Goal: Information Seeking & Learning: Learn about a topic

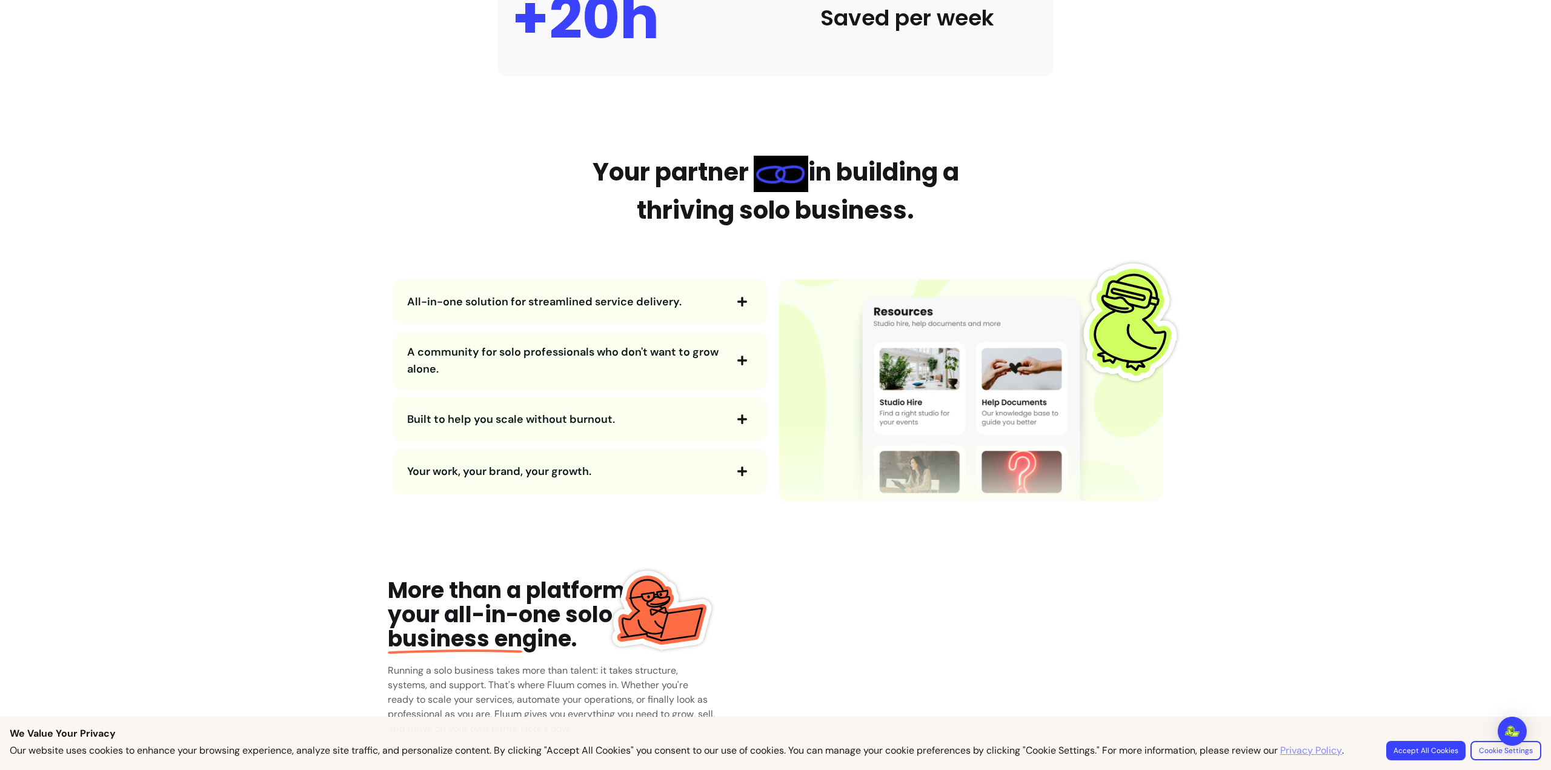
scroll to position [1273, 0]
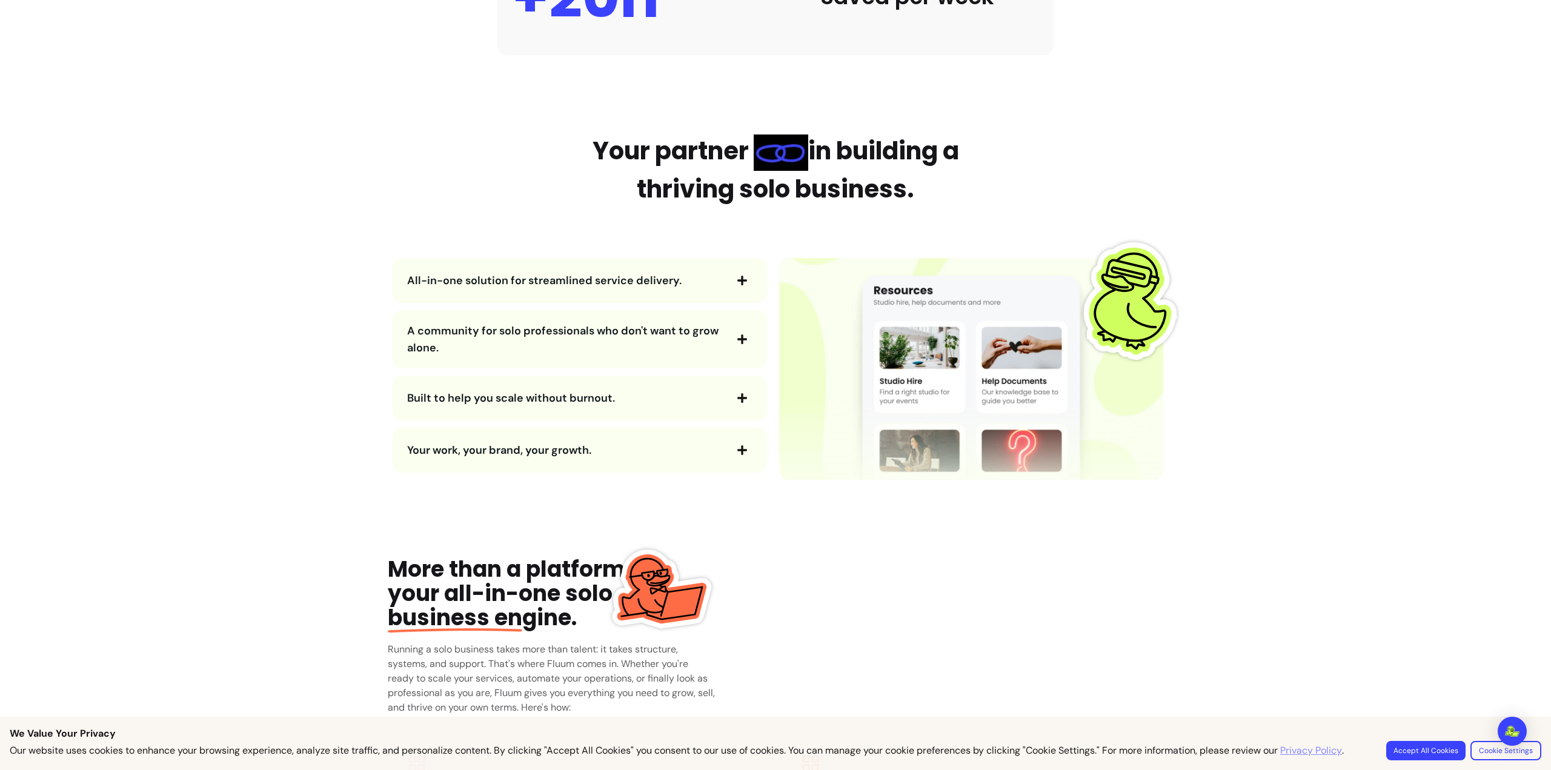
click at [711, 281] on span "All-in-one solution for streamlined service delivery." at bounding box center [566, 280] width 318 height 17
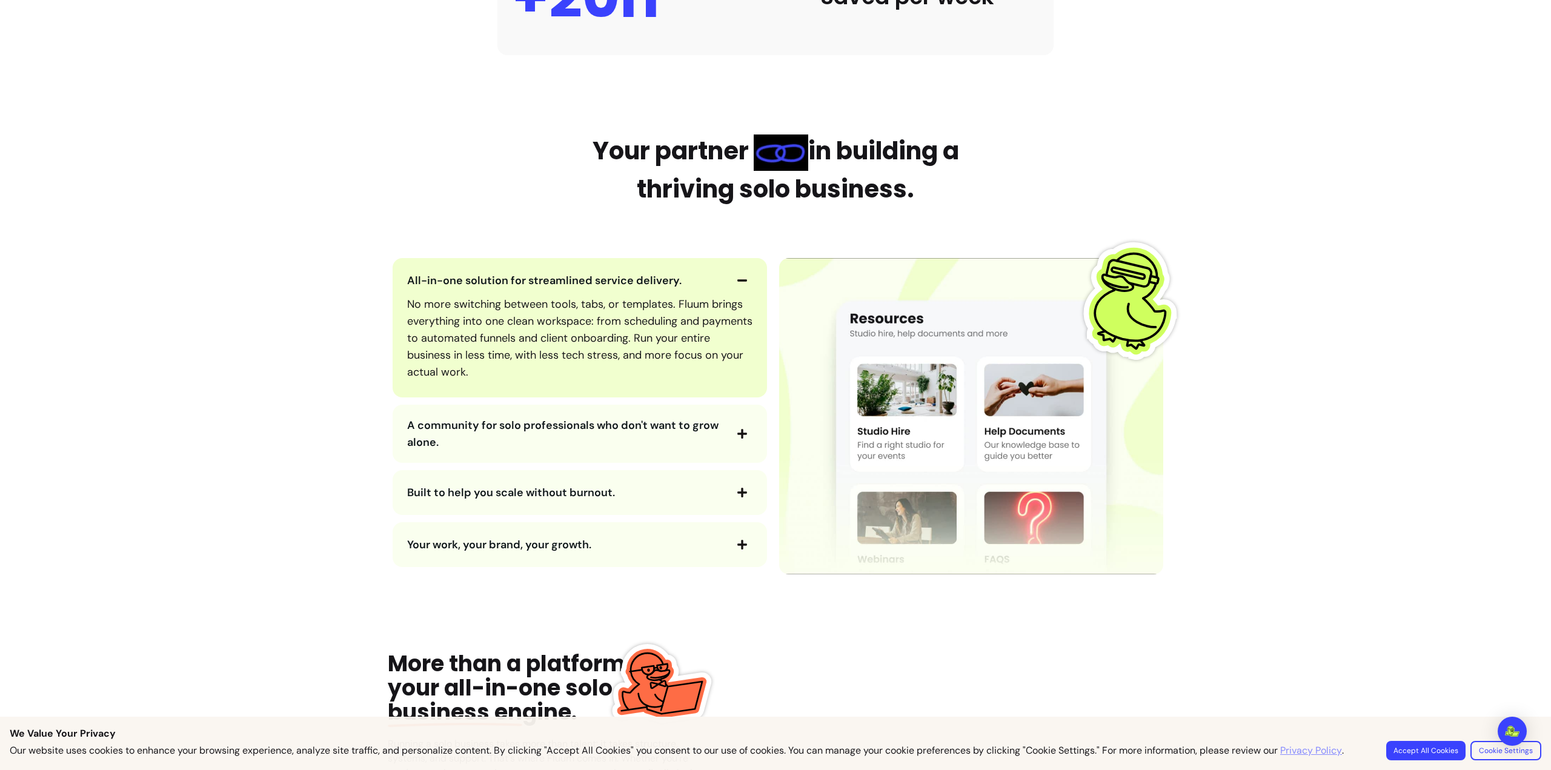
click at [662, 428] on span "A community for solo professionals who don't want to grow alone." at bounding box center [562, 434] width 311 height 32
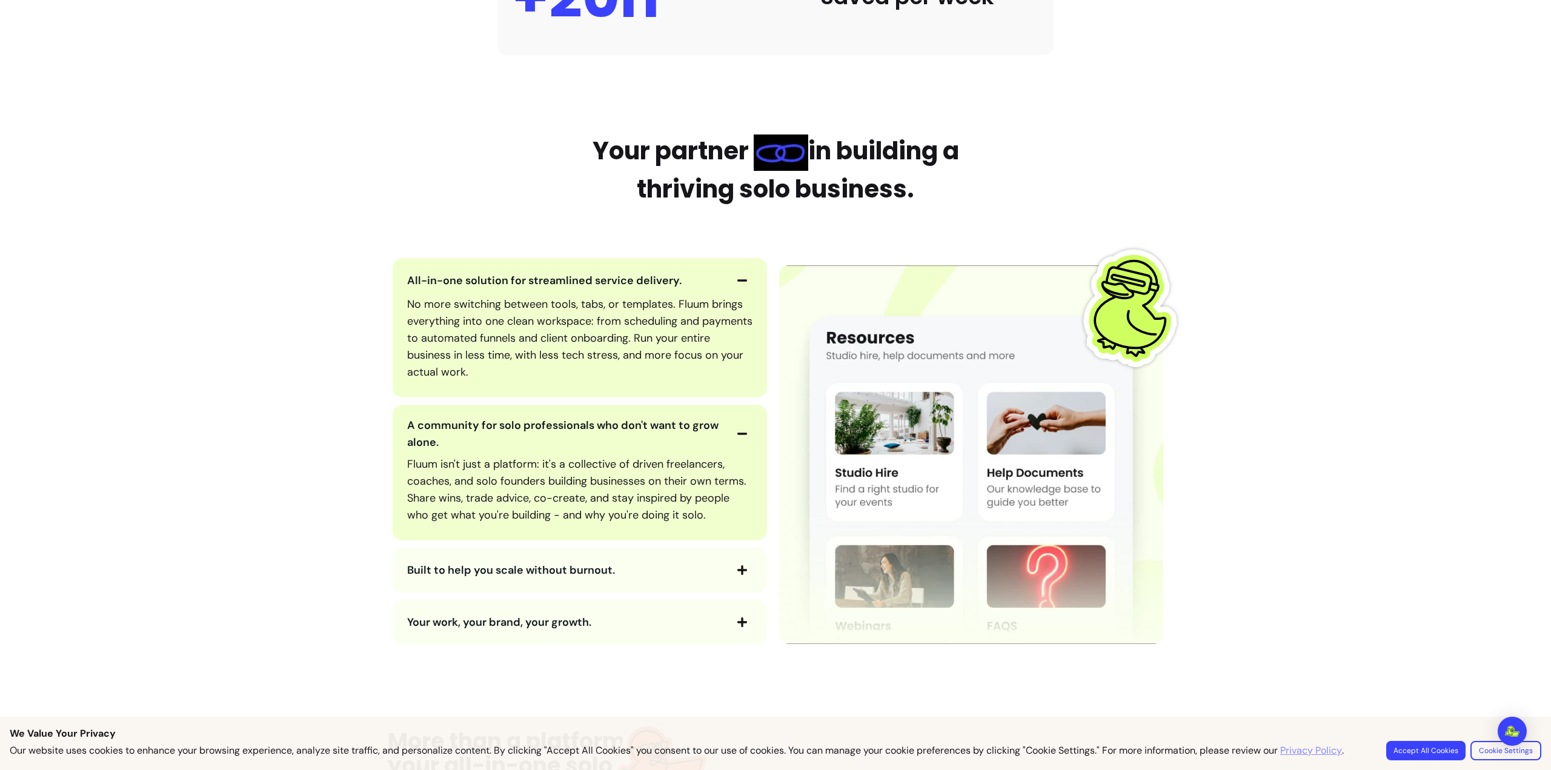
drag, startPoint x: 662, startPoint y: 427, endPoint x: 347, endPoint y: 464, distance: 317.9
click at [347, 464] on main "Used by +2000 happy users Grow your solo business without the burnout . AI-powe…" at bounding box center [775, 543] width 1551 height 3554
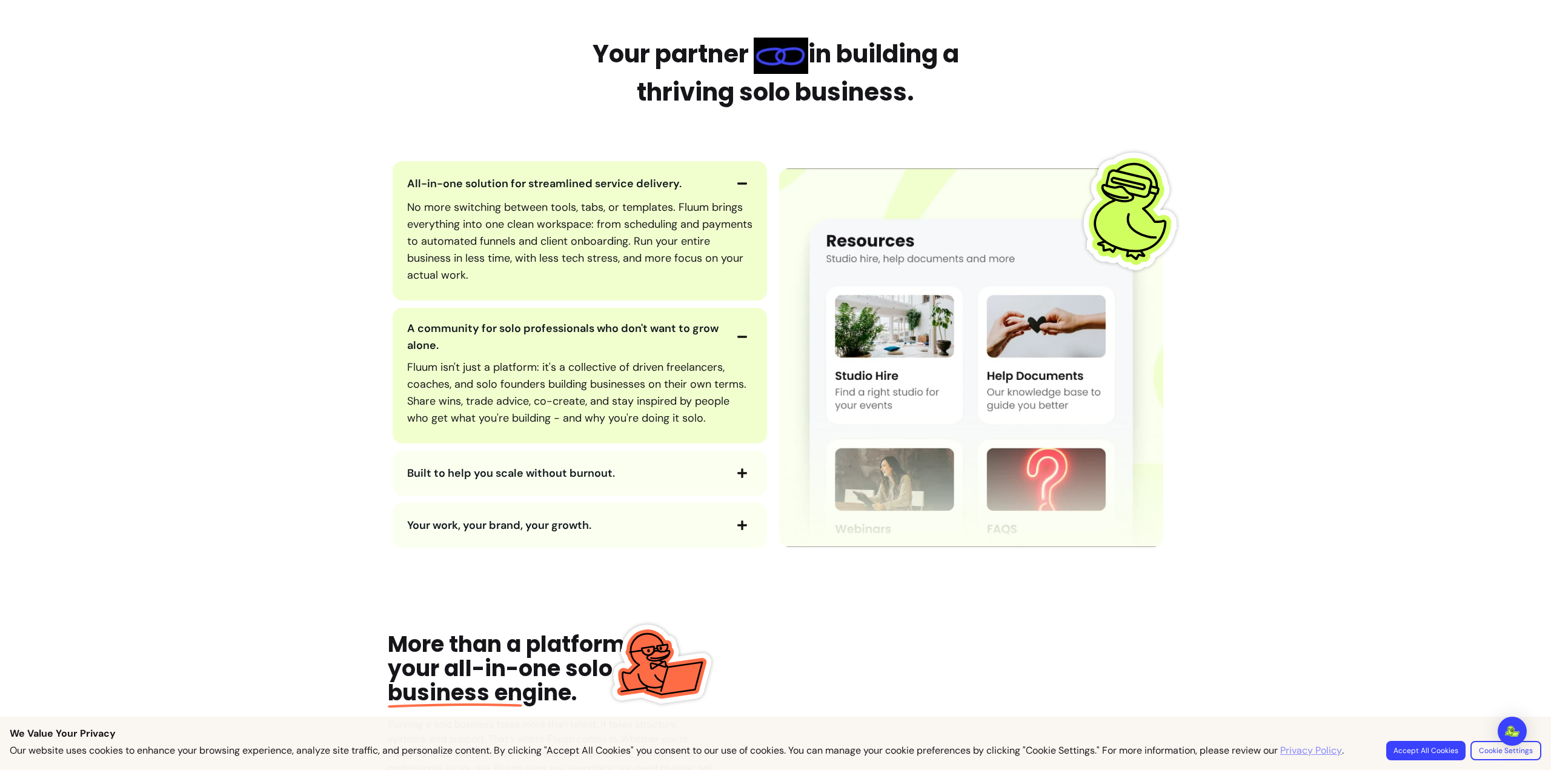
scroll to position [1394, 0]
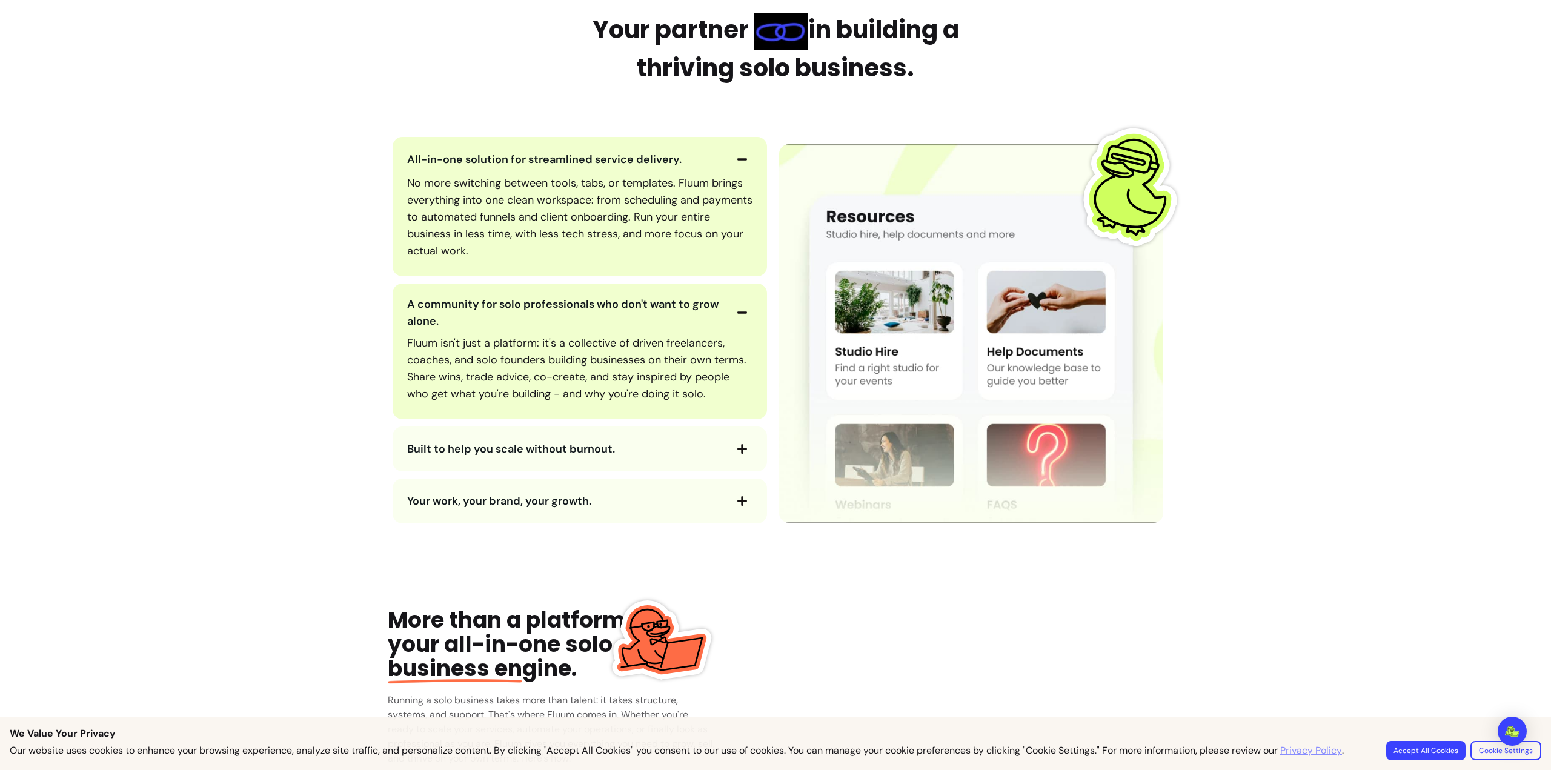
click at [558, 446] on span "Built to help you scale without burnout." at bounding box center [511, 449] width 208 height 15
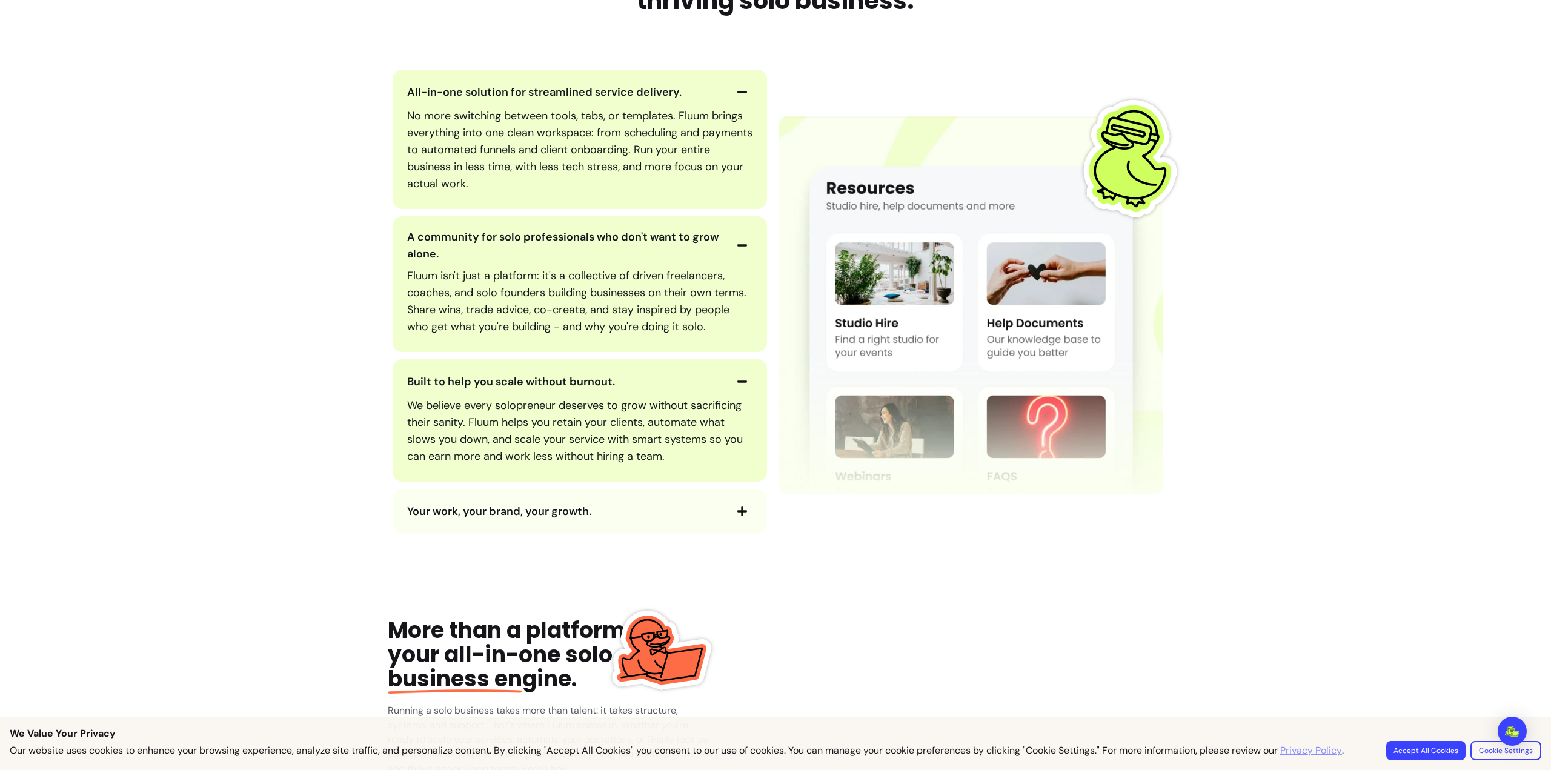
scroll to position [1515, 0]
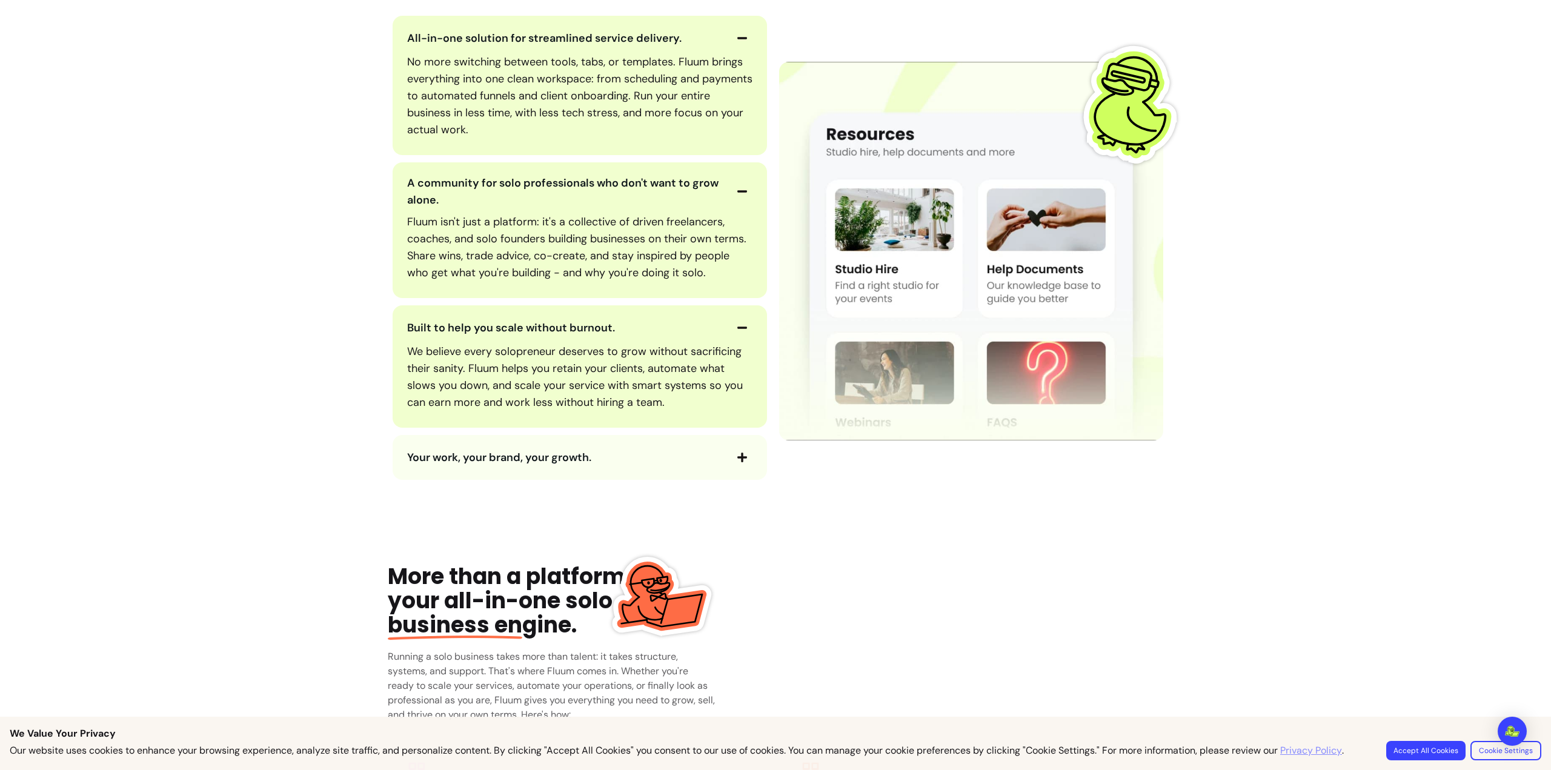
click at [559, 452] on span "Your work, your brand, your growth." at bounding box center [499, 457] width 184 height 15
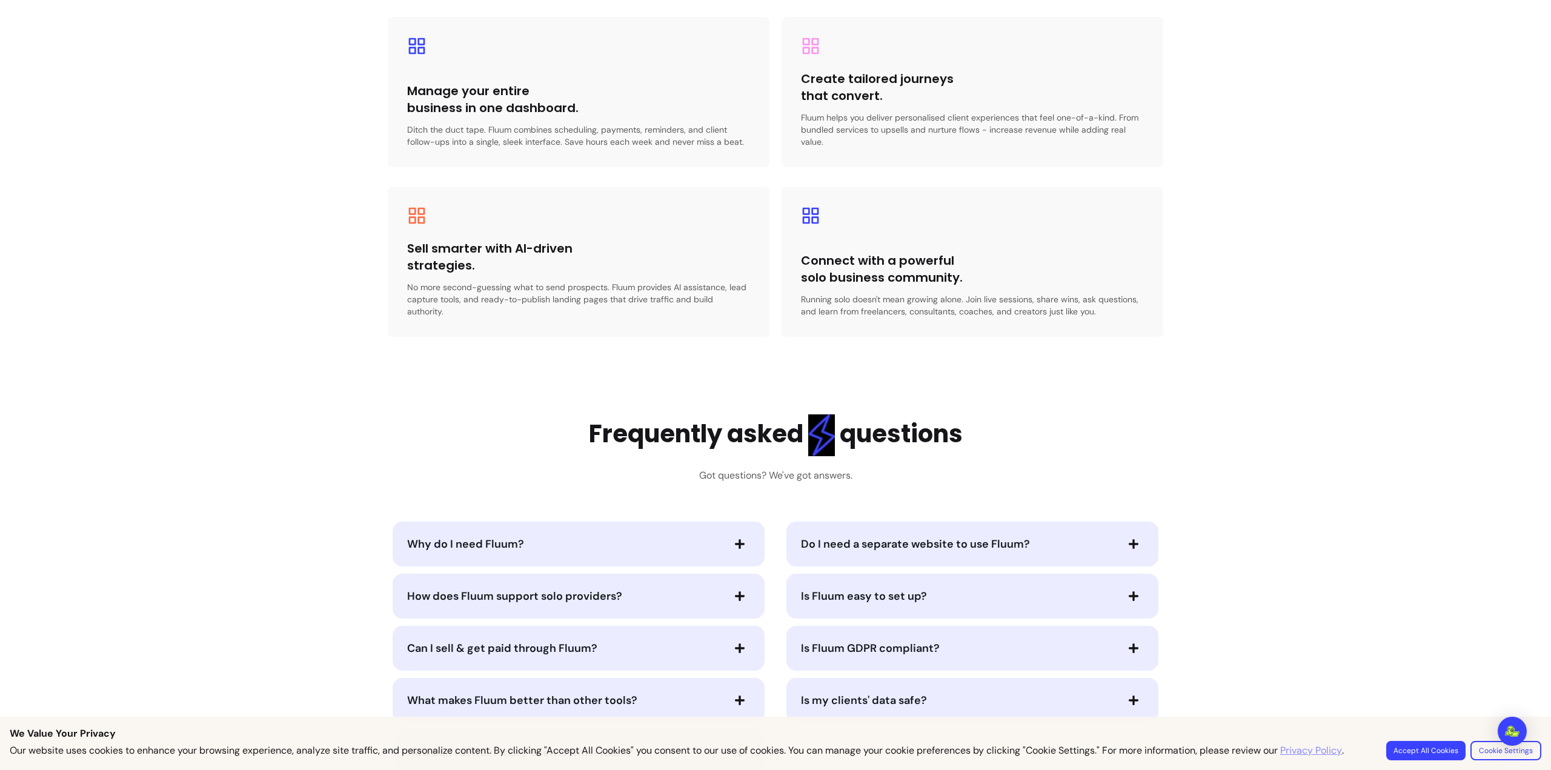
scroll to position [2606, 0]
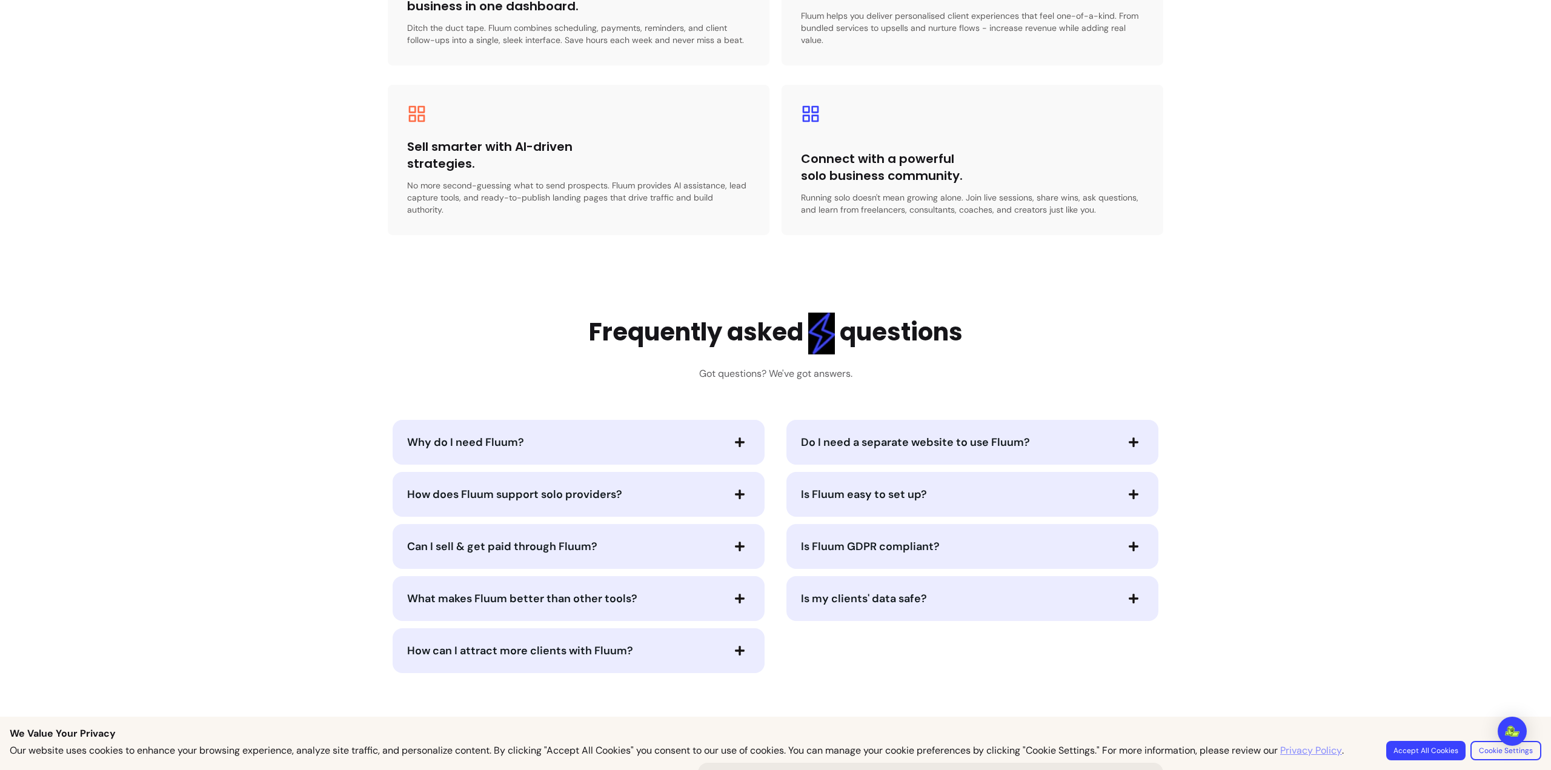
click at [801, 436] on span "Do I need a separate website to use Fluum?" at bounding box center [915, 442] width 229 height 15
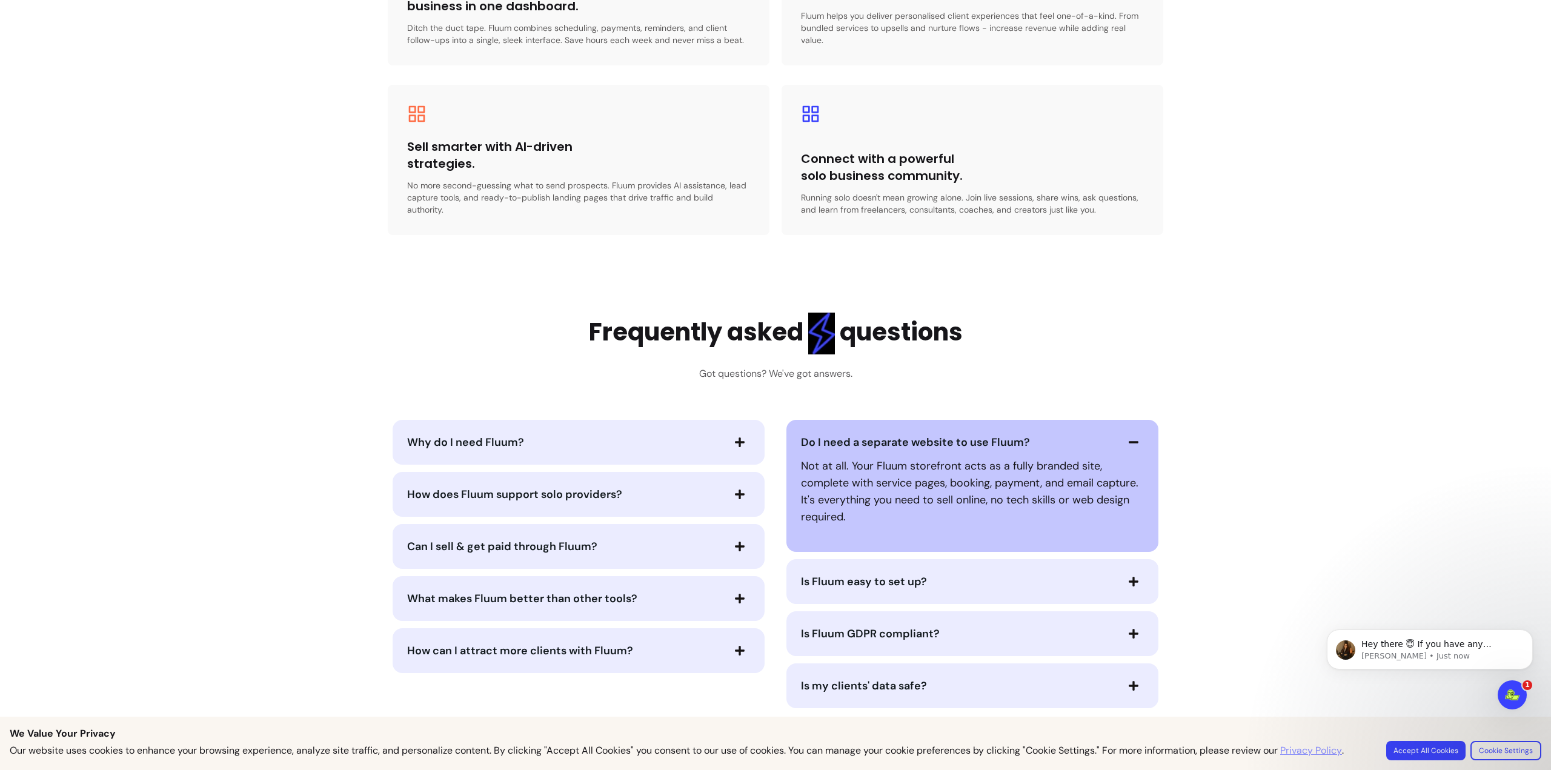
scroll to position [0, 0]
click at [547, 441] on div "Why do I need Fluum?" at bounding box center [579, 442] width 372 height 45
click at [536, 434] on span "Why do I need Fluum?" at bounding box center [564, 442] width 315 height 17
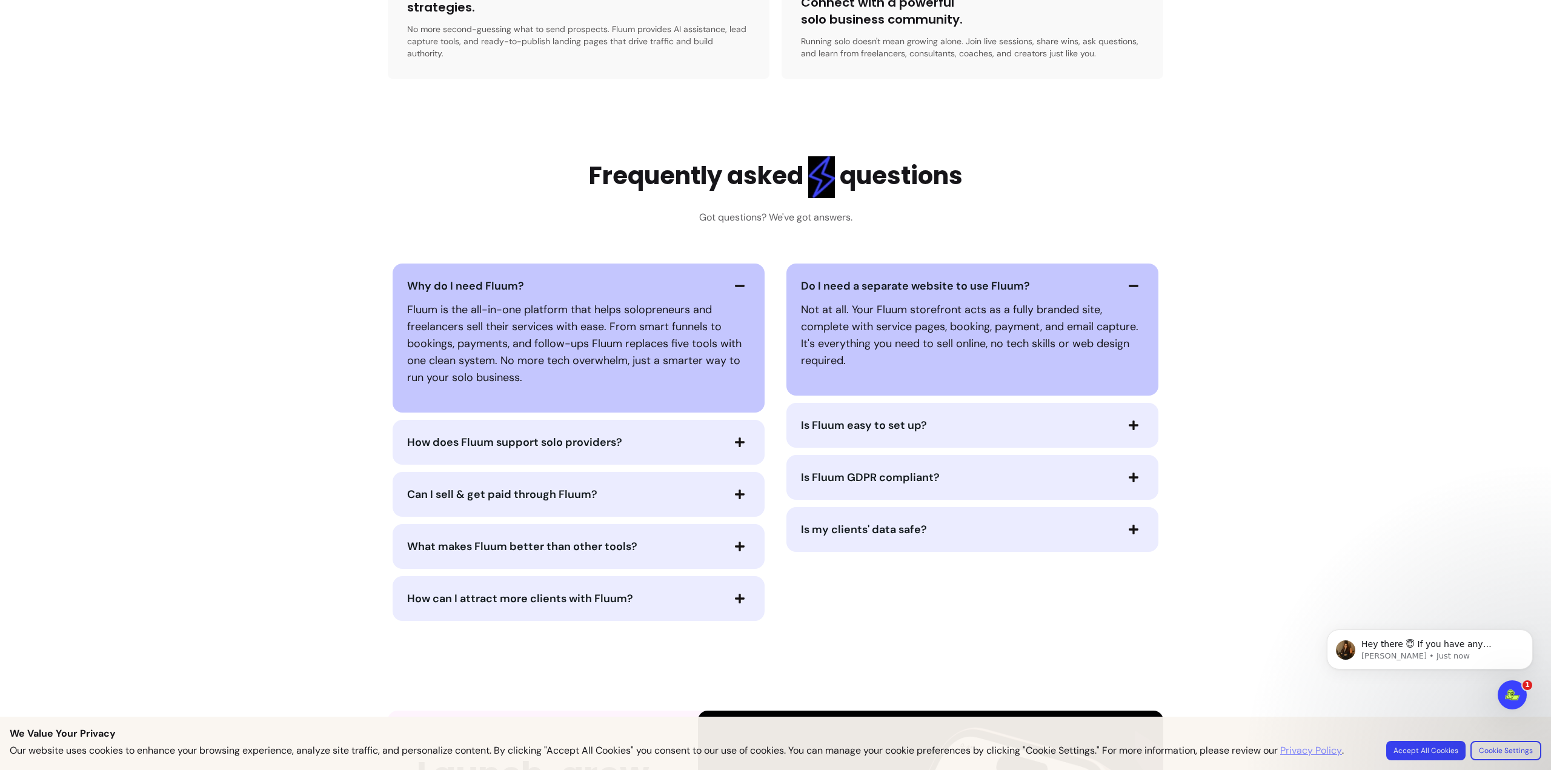
scroll to position [2909, 0]
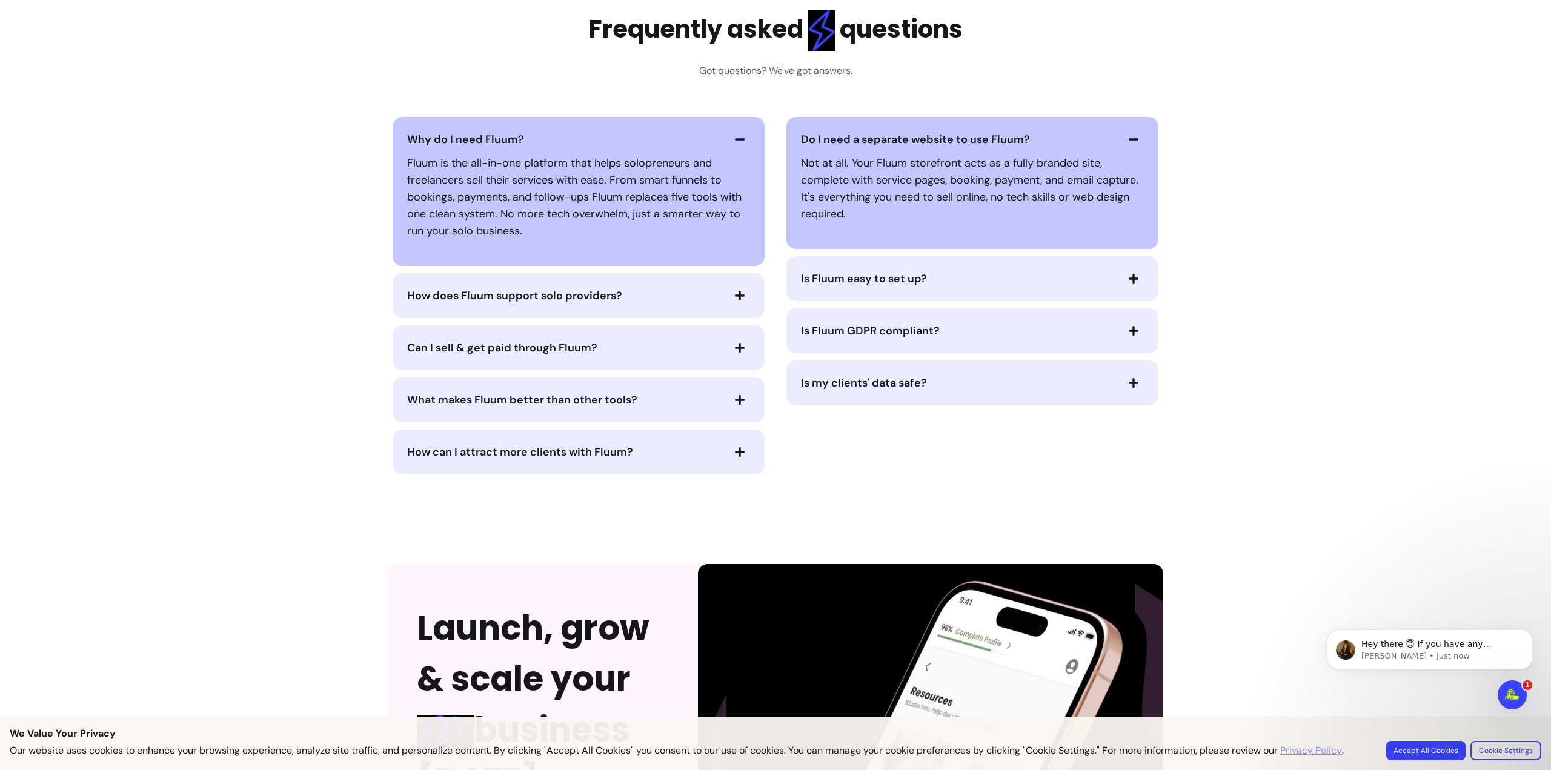
click at [547, 341] on span "Can I sell & get paid through Fluum?" at bounding box center [502, 348] width 190 height 15
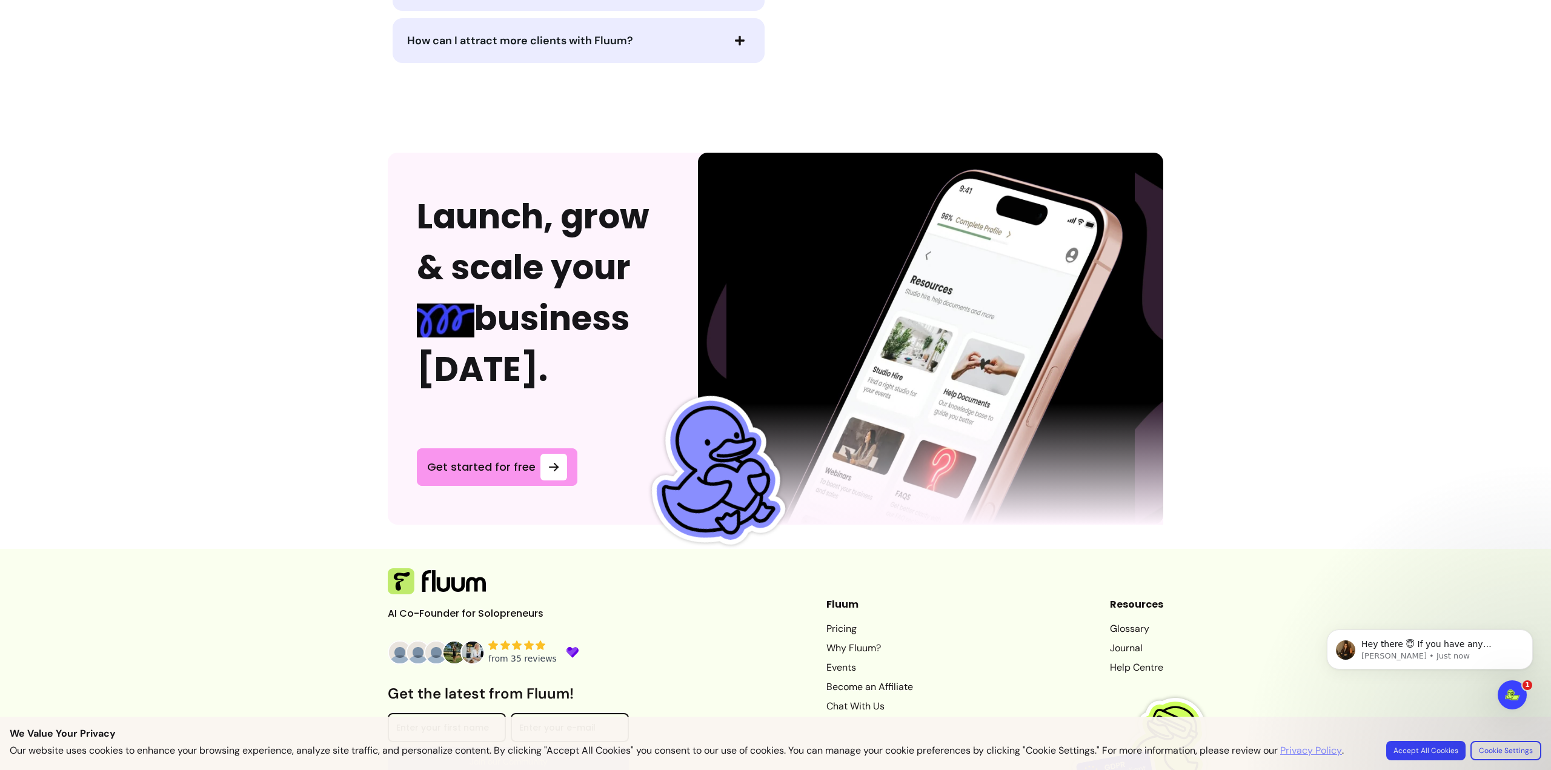
scroll to position [3447, 0]
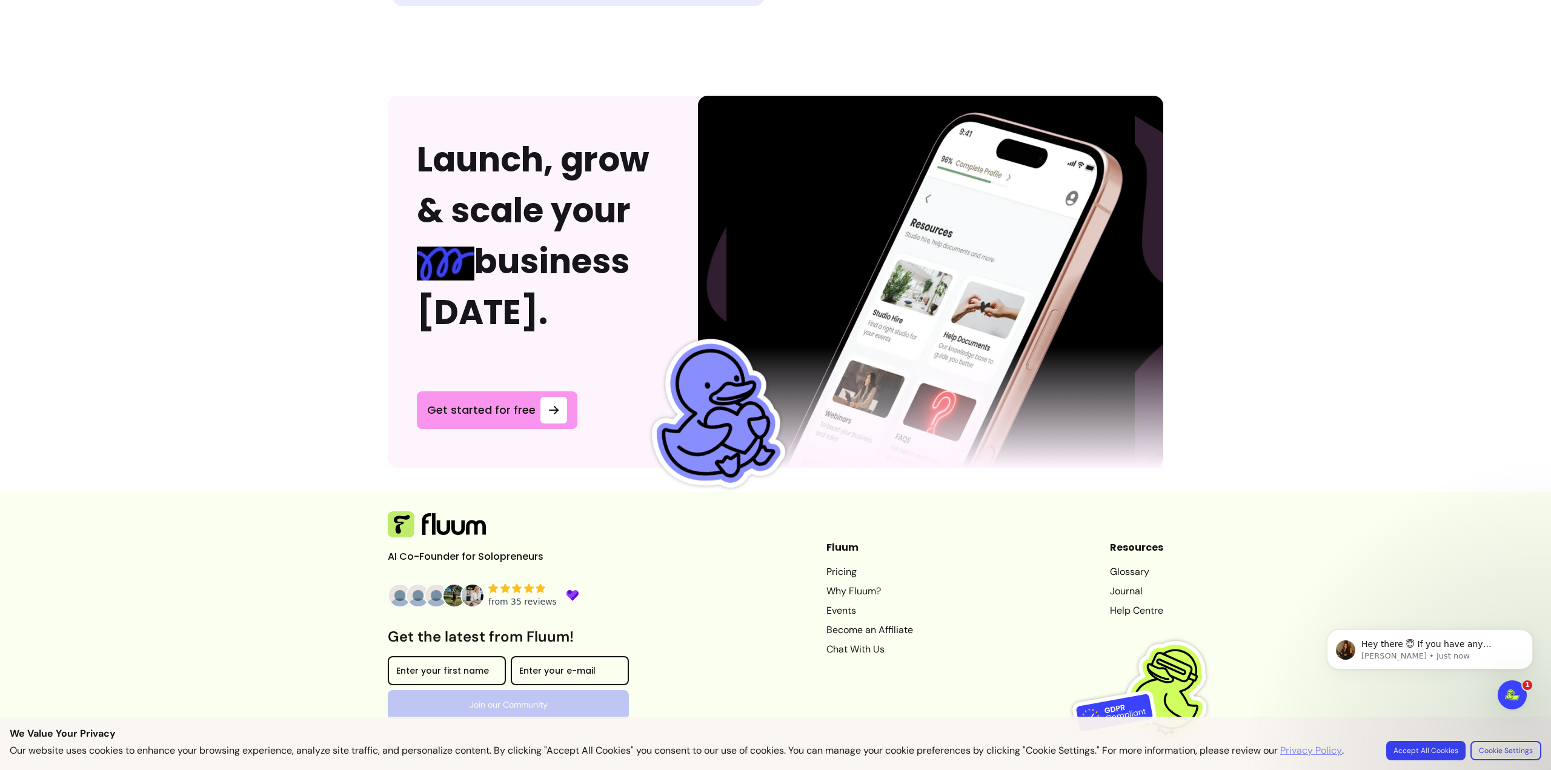
click at [830, 584] on link "Why Fluum?" at bounding box center [870, 591] width 87 height 15
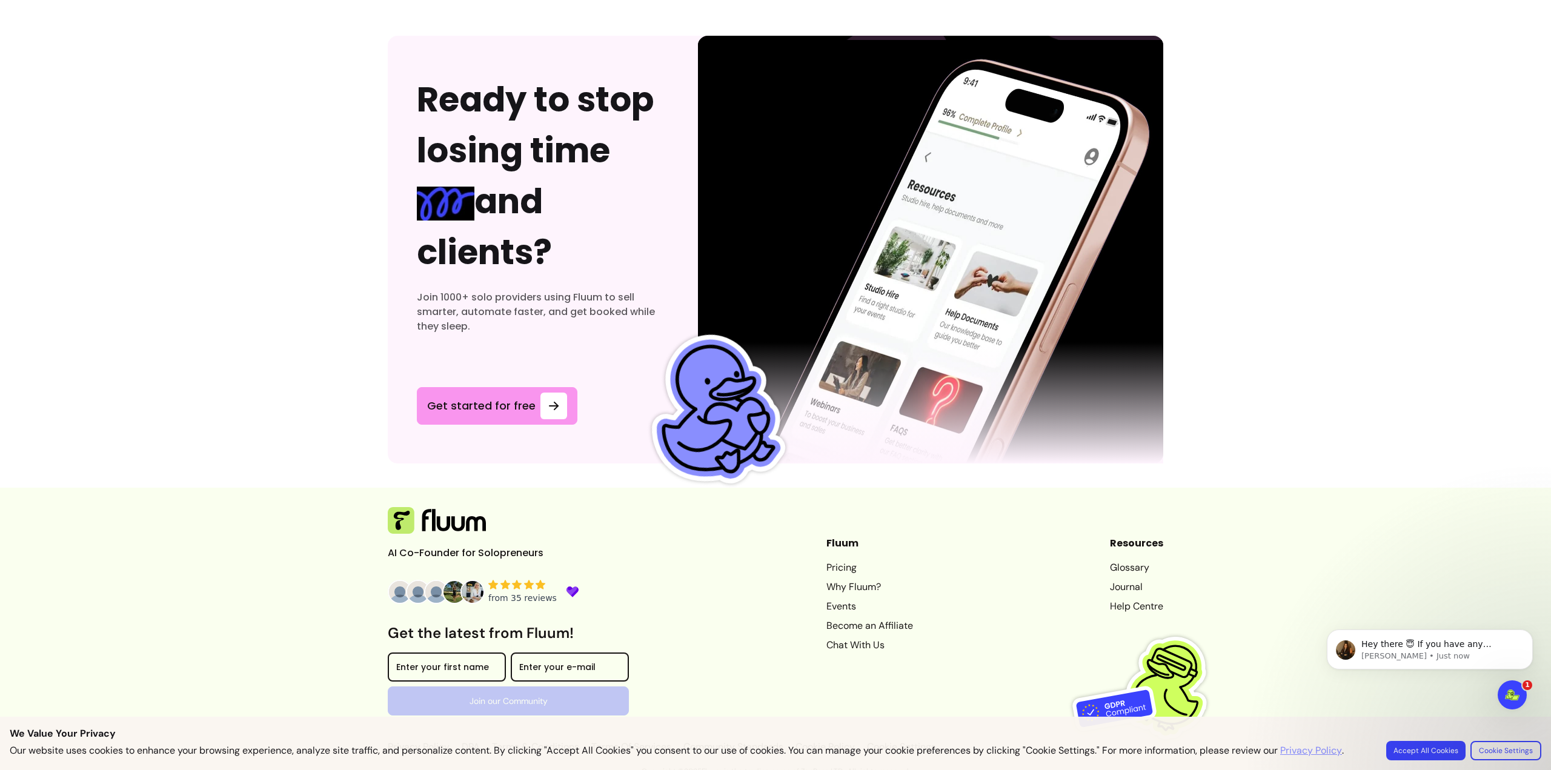
scroll to position [3639, 0]
